Goal: Task Accomplishment & Management: Use online tool/utility

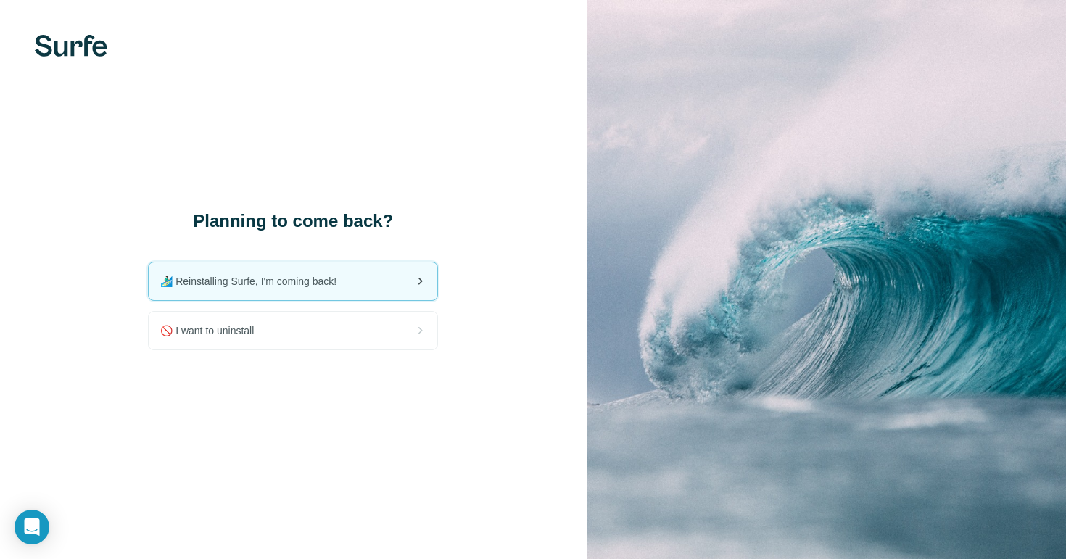
click at [282, 278] on span "🏄🏻‍♂️ Reinstalling Surfe, I'm coming back!" at bounding box center [254, 281] width 188 height 15
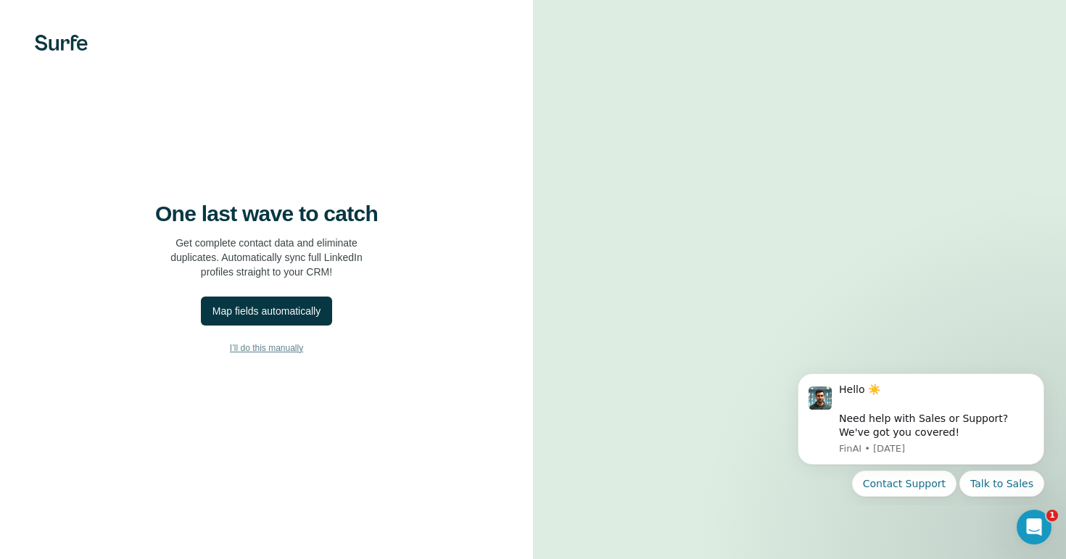
click at [272, 355] on span "I’ll do this manually" at bounding box center [266, 348] width 73 height 13
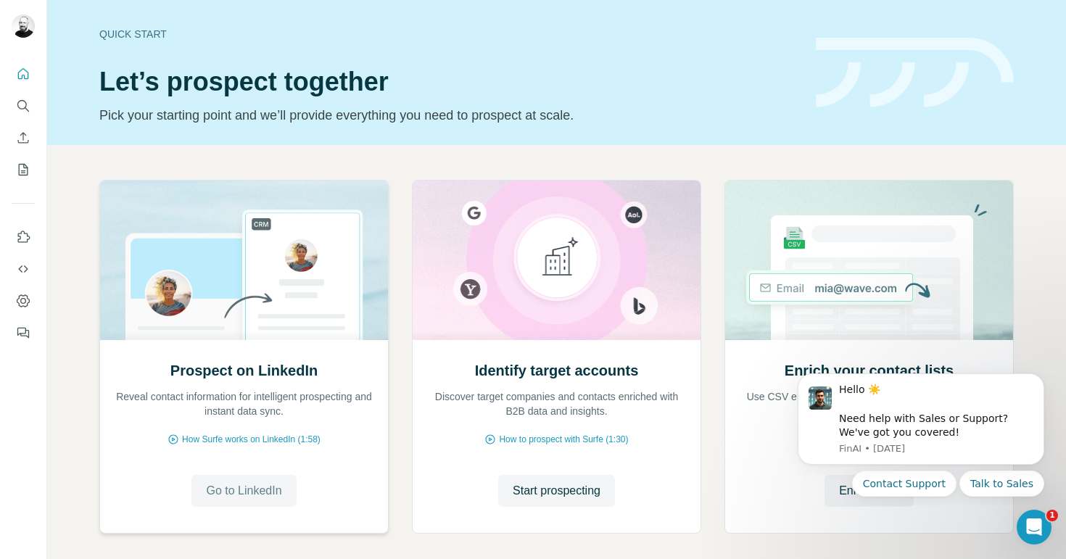
click at [231, 485] on span "Go to LinkedIn" at bounding box center [243, 490] width 75 height 17
